Goal: Task Accomplishment & Management: Manage account settings

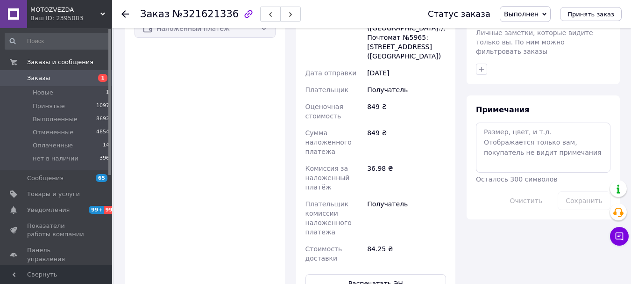
scroll to position [350, 0]
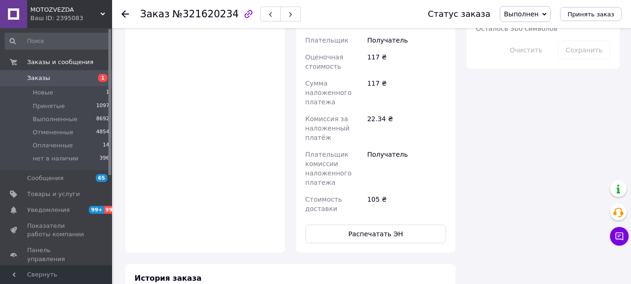
scroll to position [358, 0]
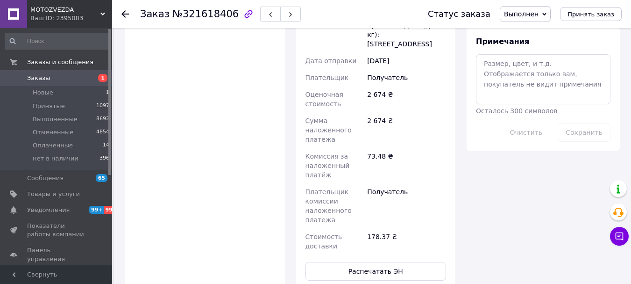
scroll to position [420, 0]
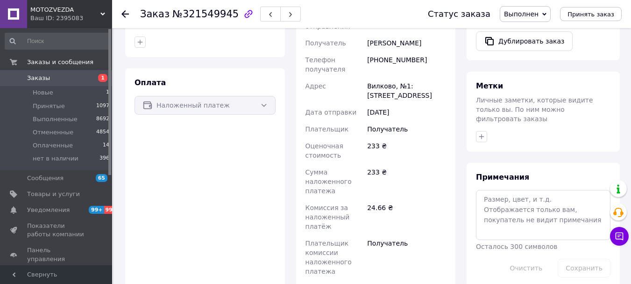
scroll to position [297, 0]
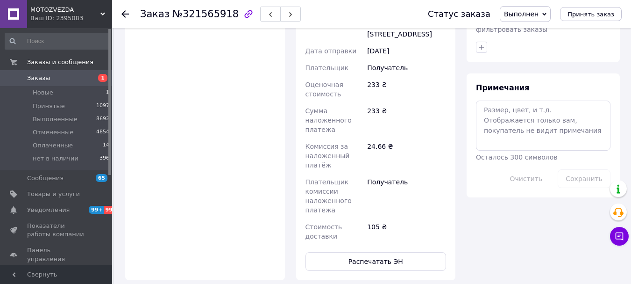
scroll to position [386, 0]
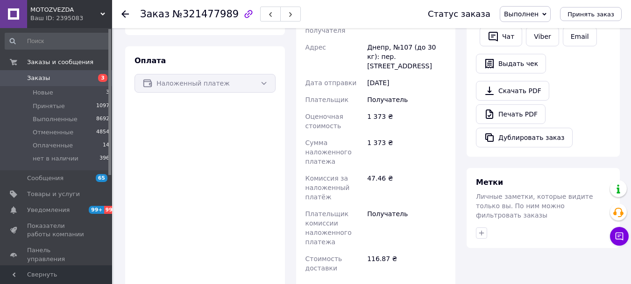
scroll to position [327, 0]
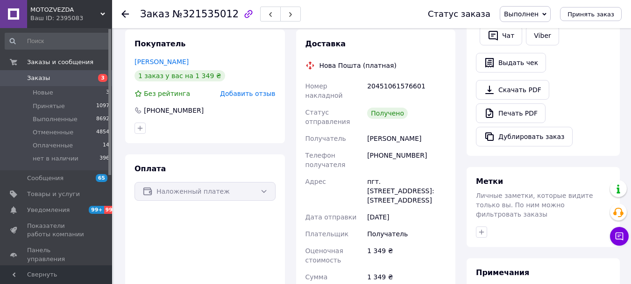
scroll to position [280, 0]
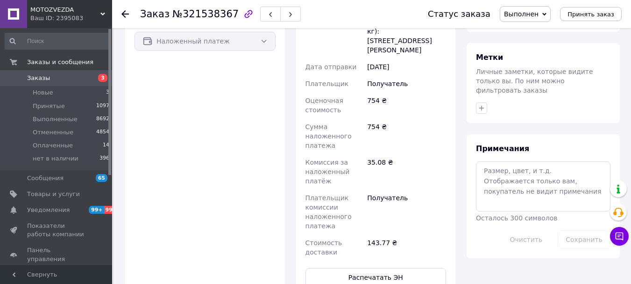
scroll to position [327, 0]
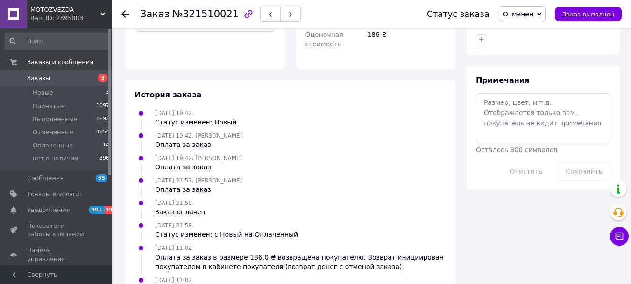
scroll to position [501, 0]
